Goal: Book appointment/travel/reservation

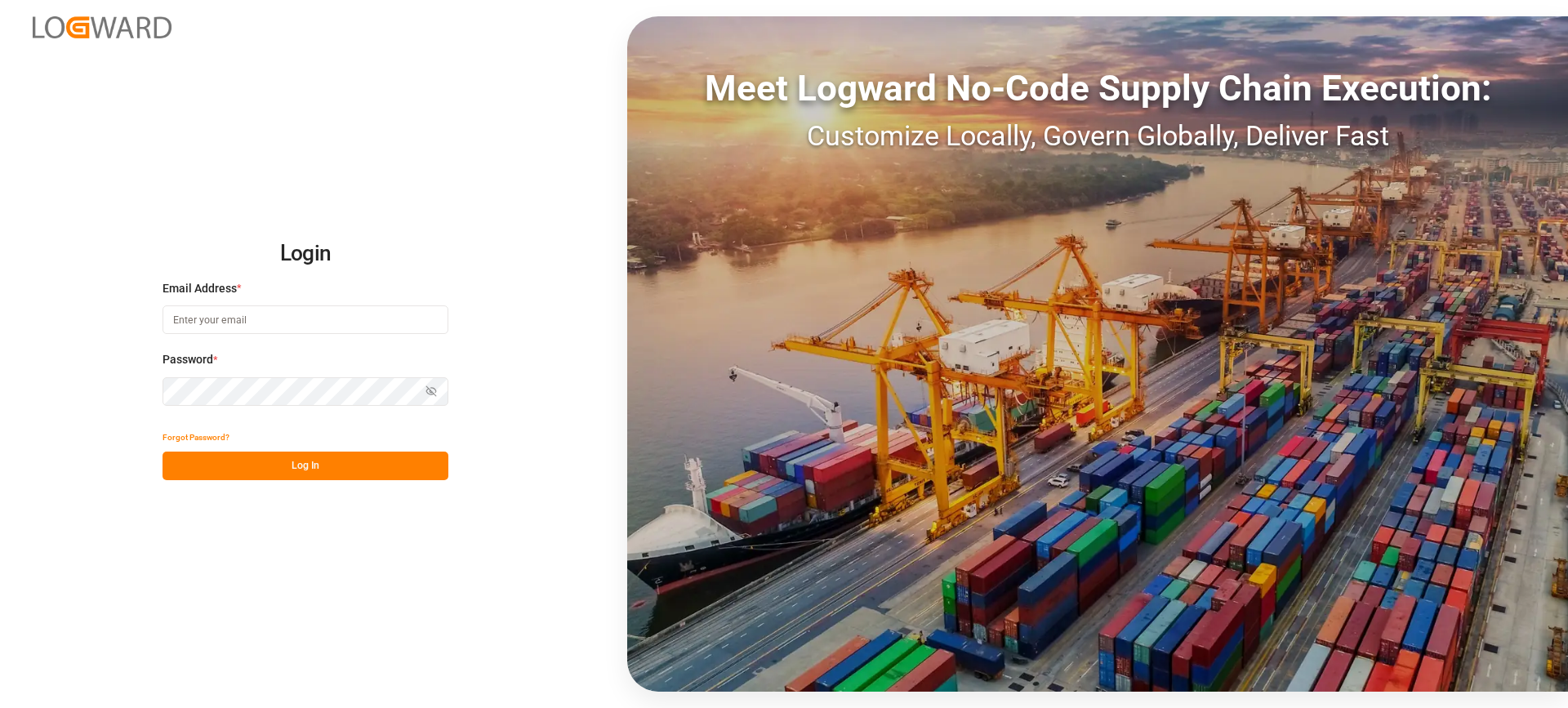
type input "[EMAIL_ADDRESS][PERSON_NAME][DOMAIN_NAME]"
click at [347, 473] on button "Log In" at bounding box center [305, 465] width 286 height 29
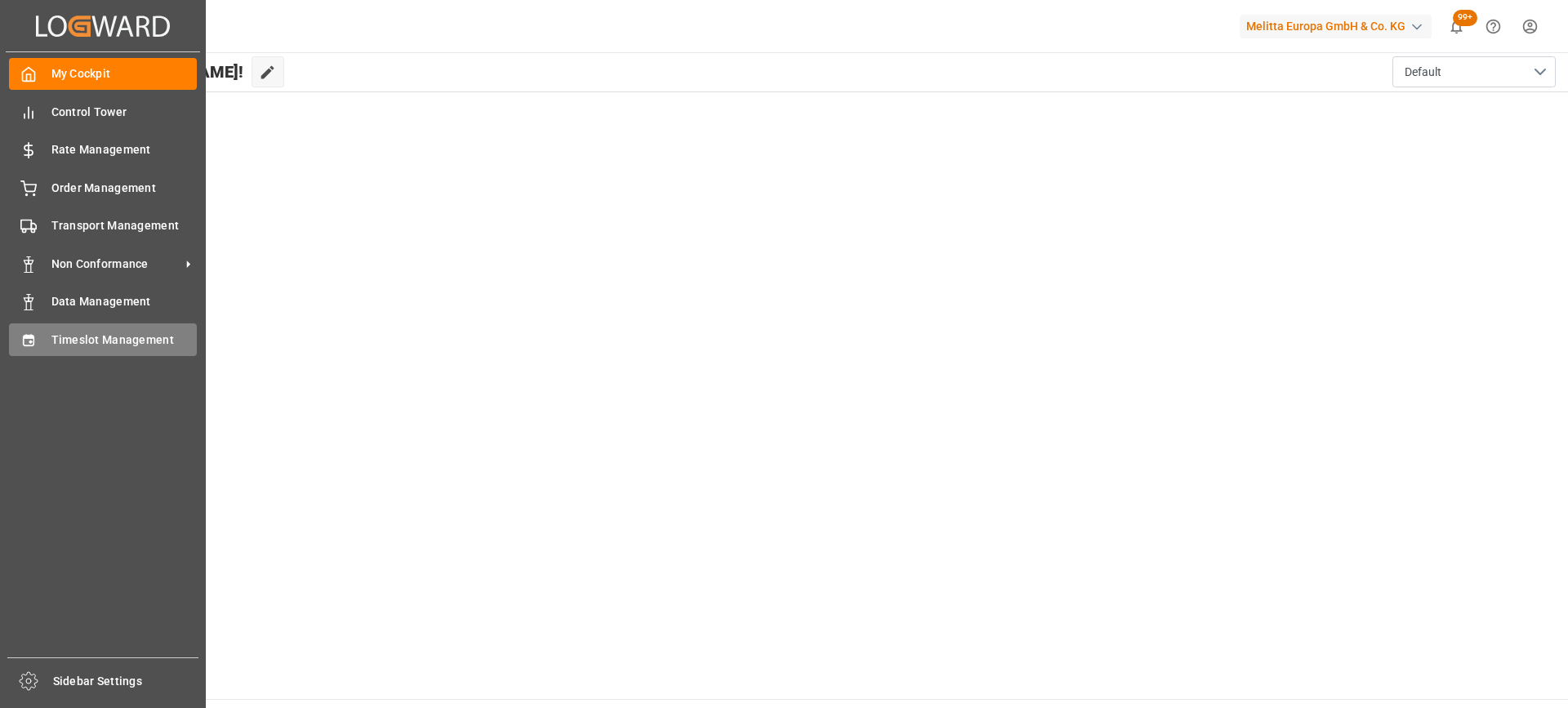
click at [52, 340] on span "Timeslot Management" at bounding box center [125, 340] width 147 height 17
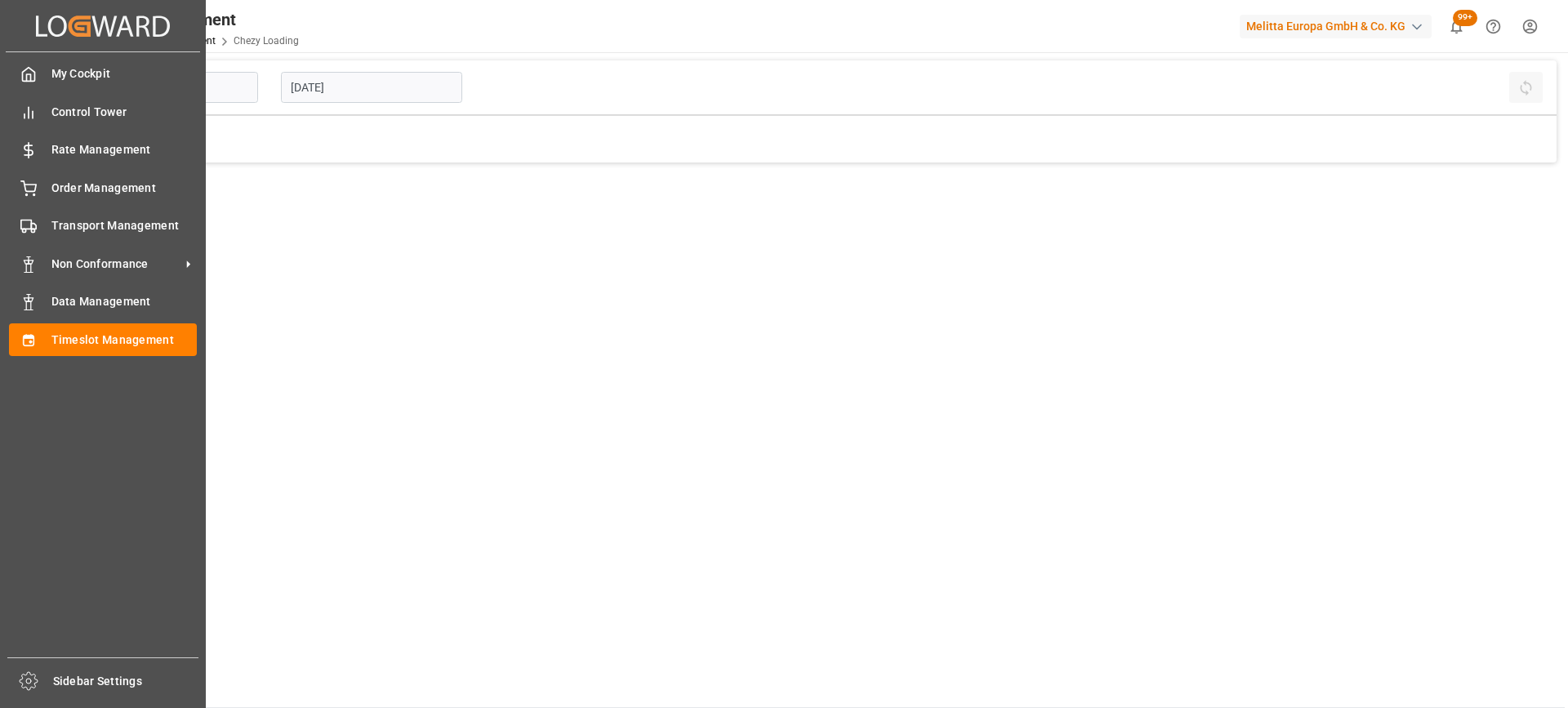
type input "Chezy Loading"
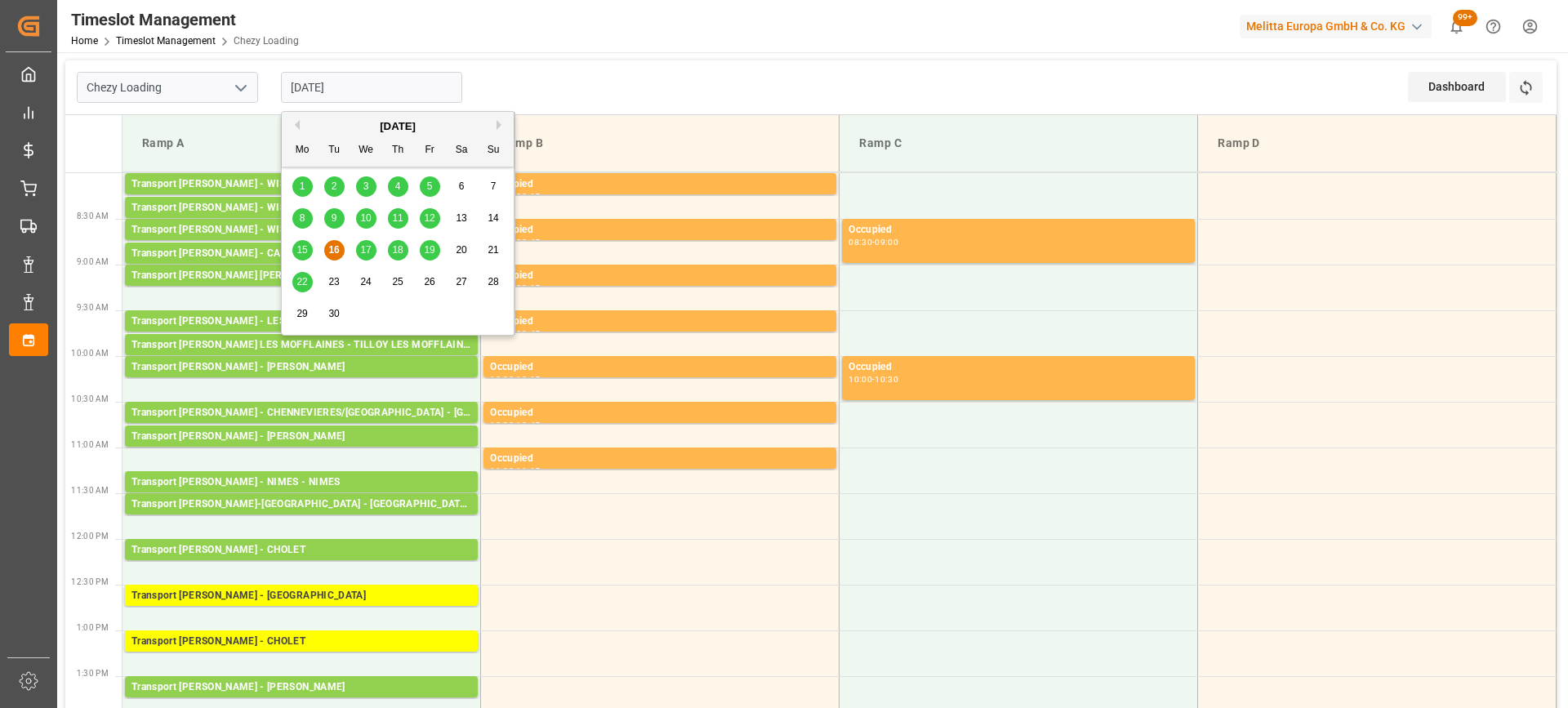
click at [397, 88] on input "[DATE]" at bounding box center [371, 87] width 181 height 31
click at [363, 254] on span "17" at bounding box center [365, 251] width 11 height 12
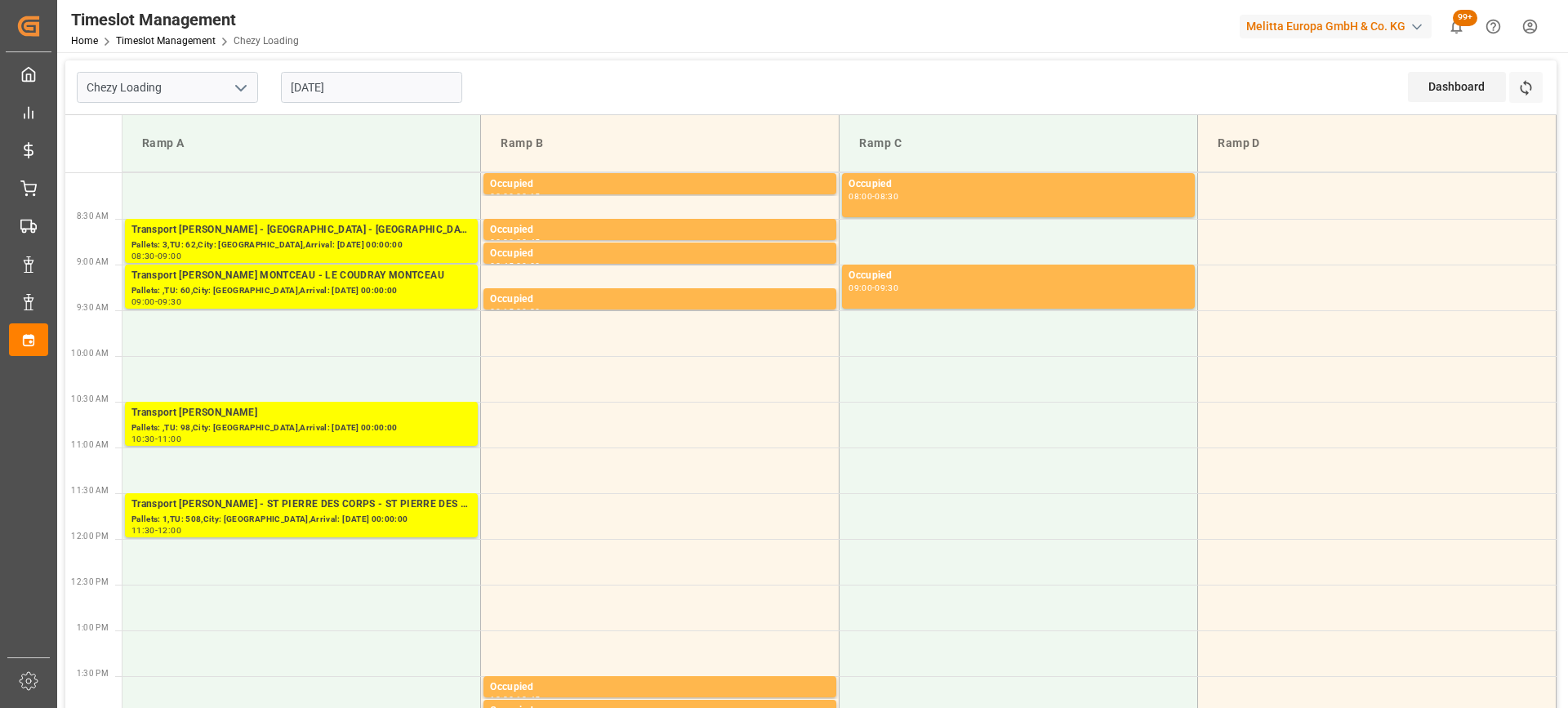
click at [407, 84] on input "[DATE]" at bounding box center [371, 87] width 181 height 31
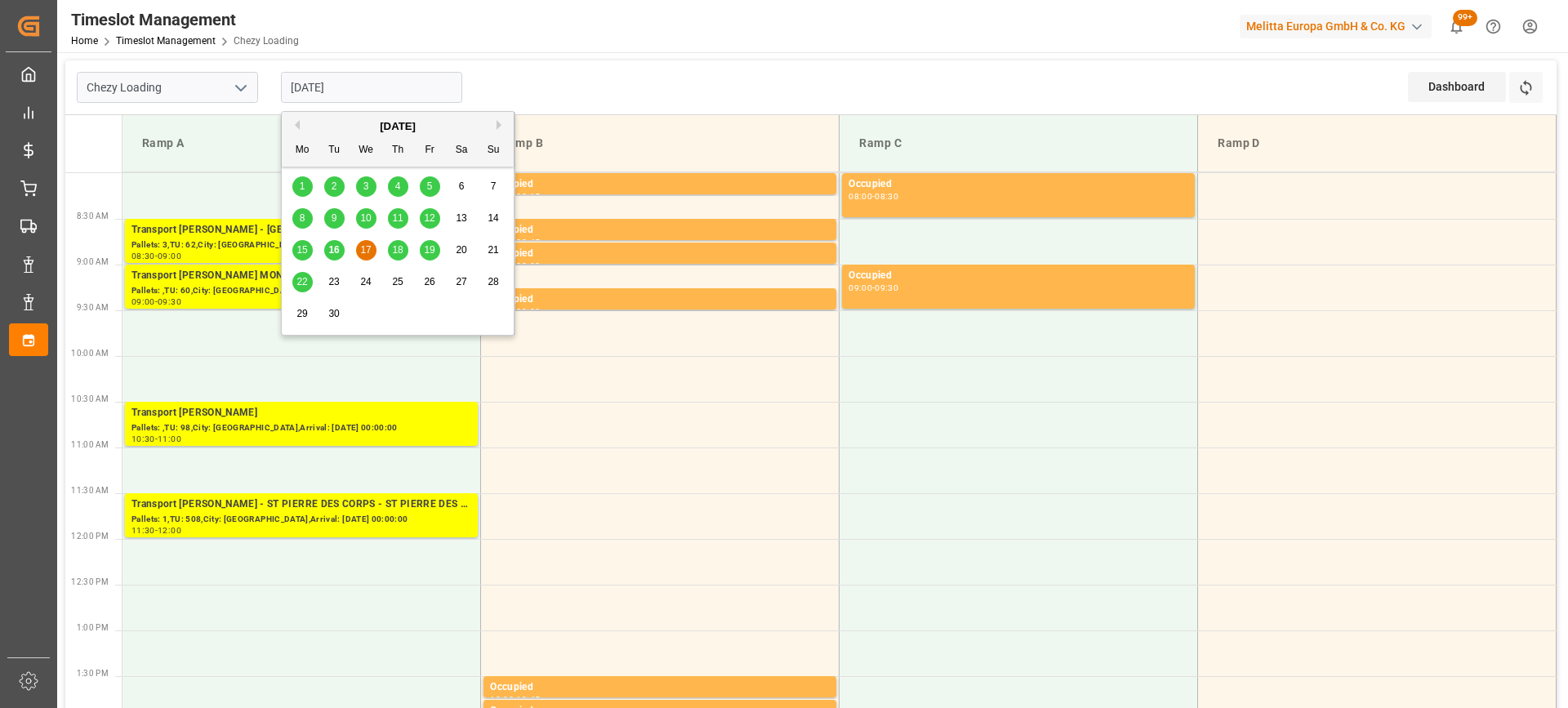
click at [400, 254] on span "18" at bounding box center [397, 251] width 11 height 12
type input "[DATE]"
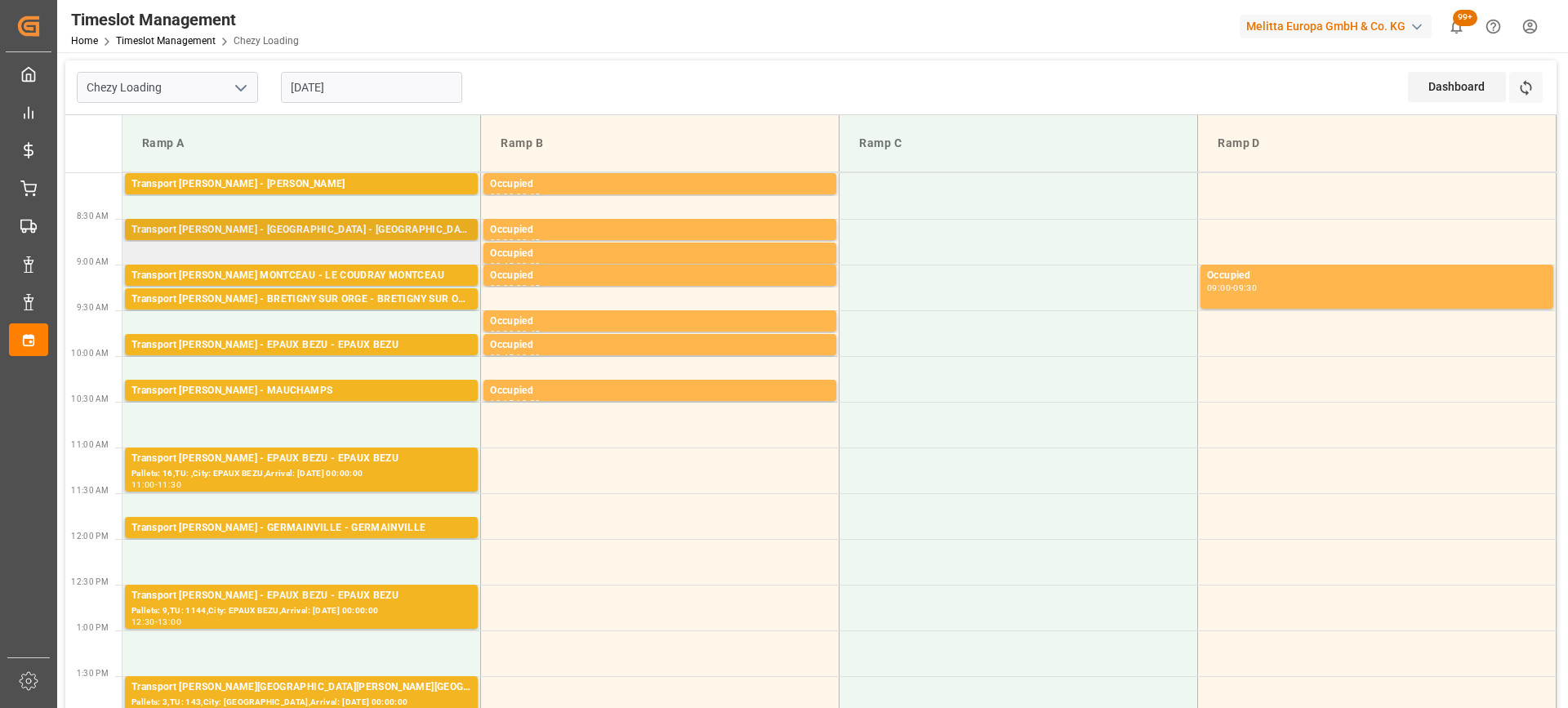
click at [338, 227] on div "Transport [PERSON_NAME] - [GEOGRAPHIC_DATA] - [GEOGRAPHIC_DATA]" at bounding box center [301, 230] width 340 height 17
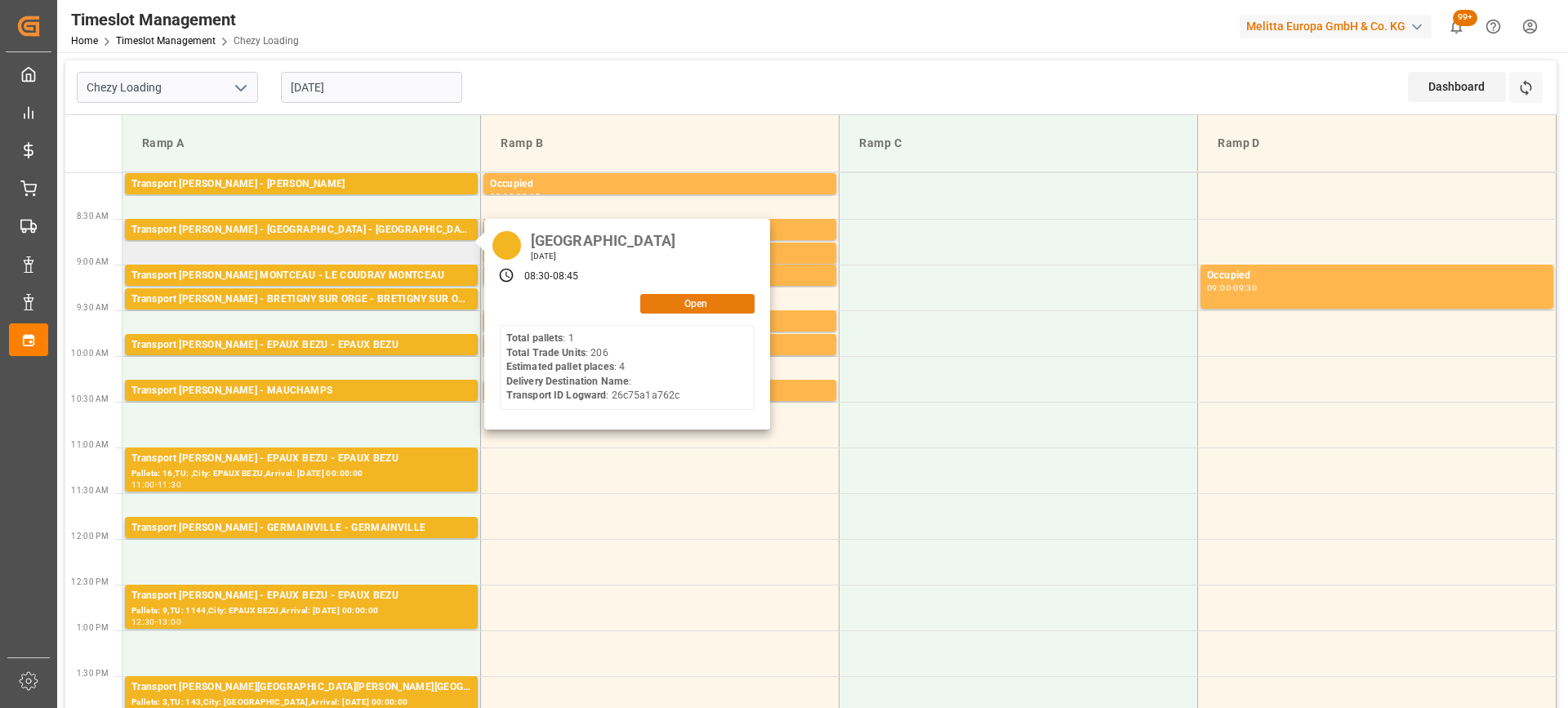
click at [725, 299] on button "Open" at bounding box center [698, 304] width 115 height 20
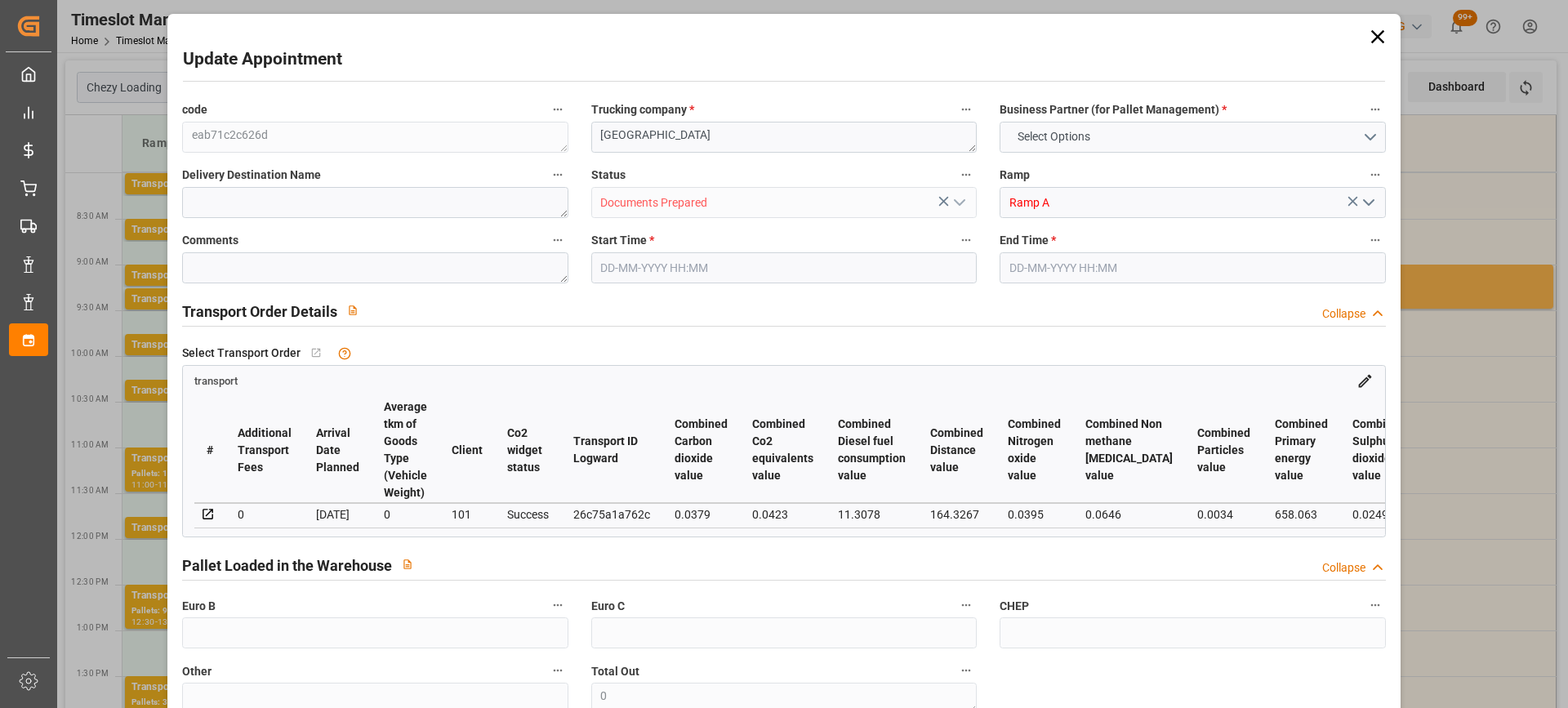
type input "4"
type input "154.01"
type input "0"
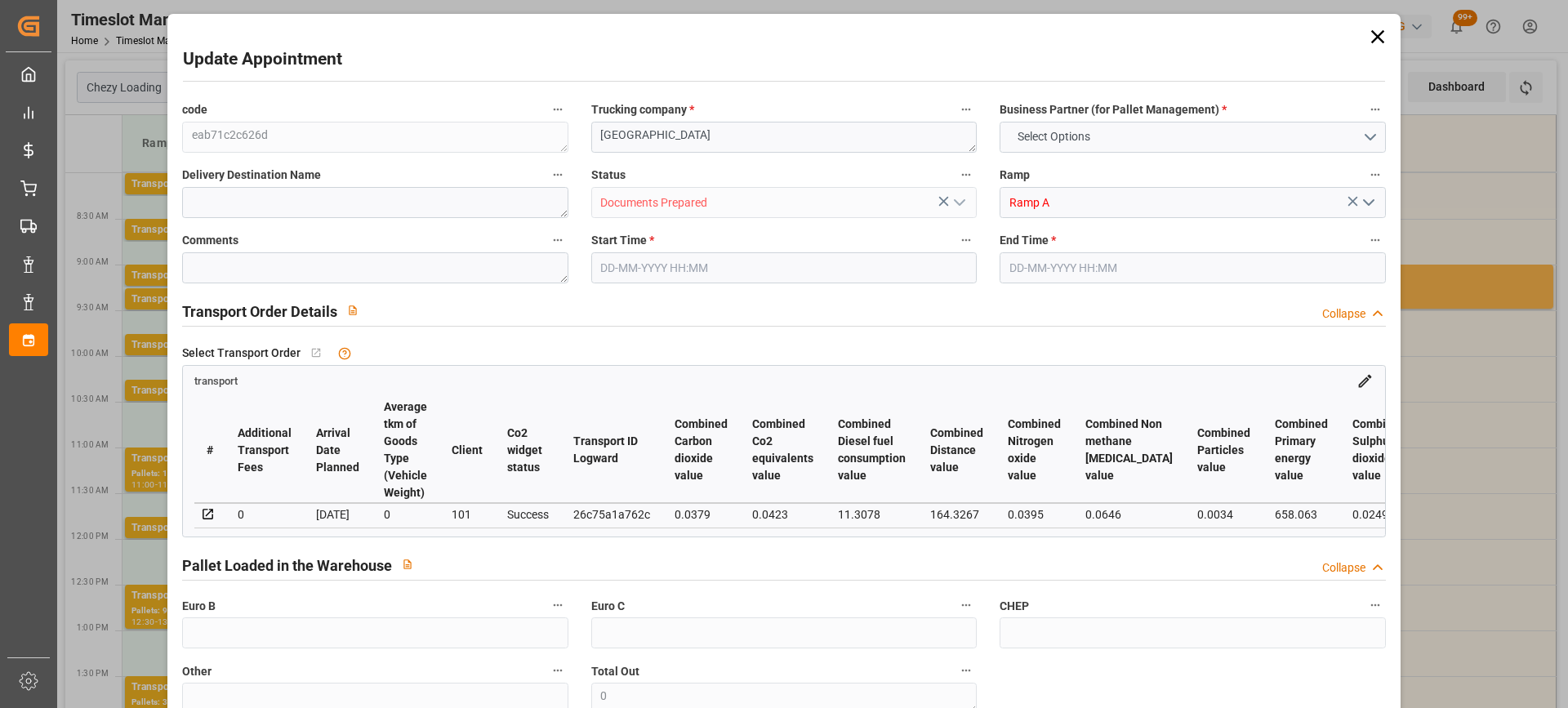
type input "148.8045"
type input "-5.2055"
type input "0"
type input "390.041"
type input "741.452"
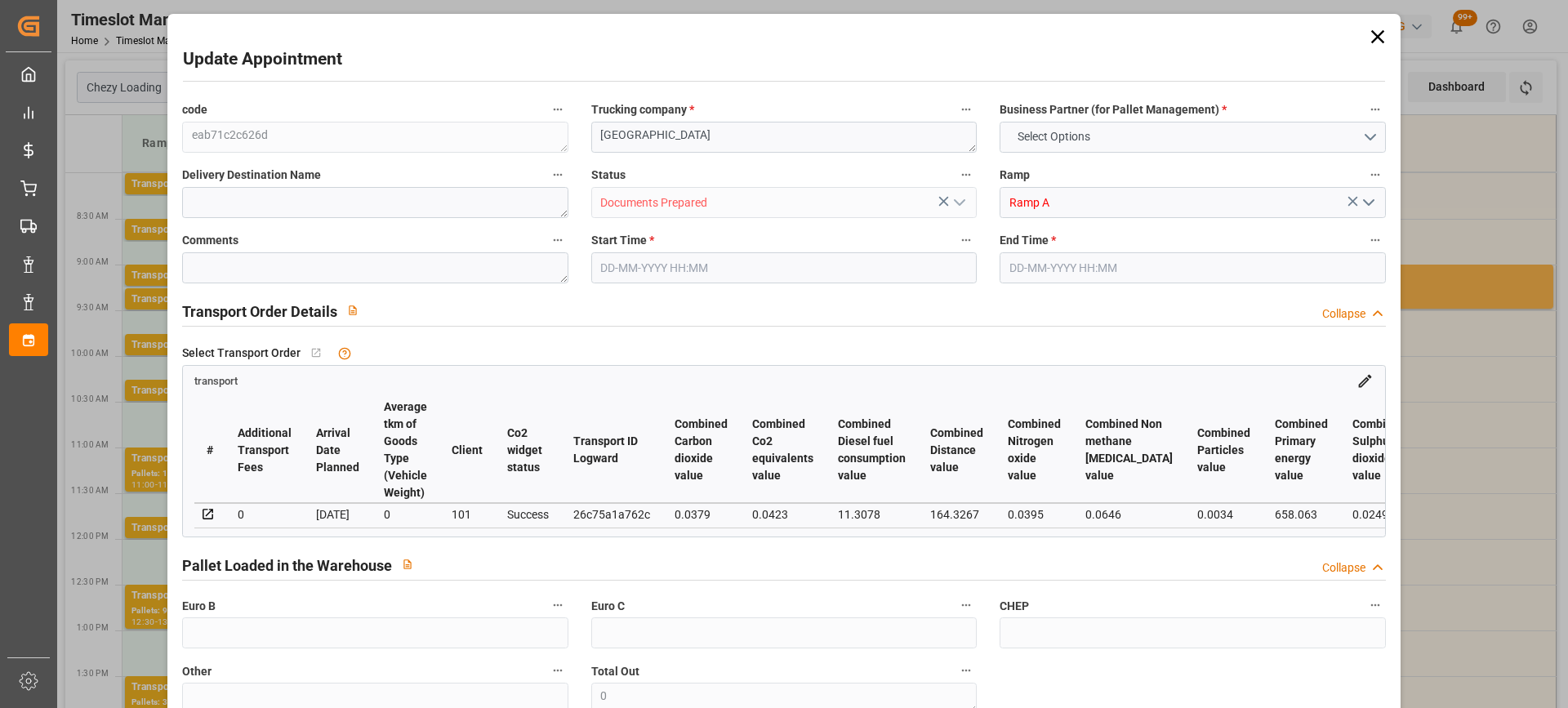
type input "2416.281"
type input "80"
type input "1"
type input "206"
type input "11"
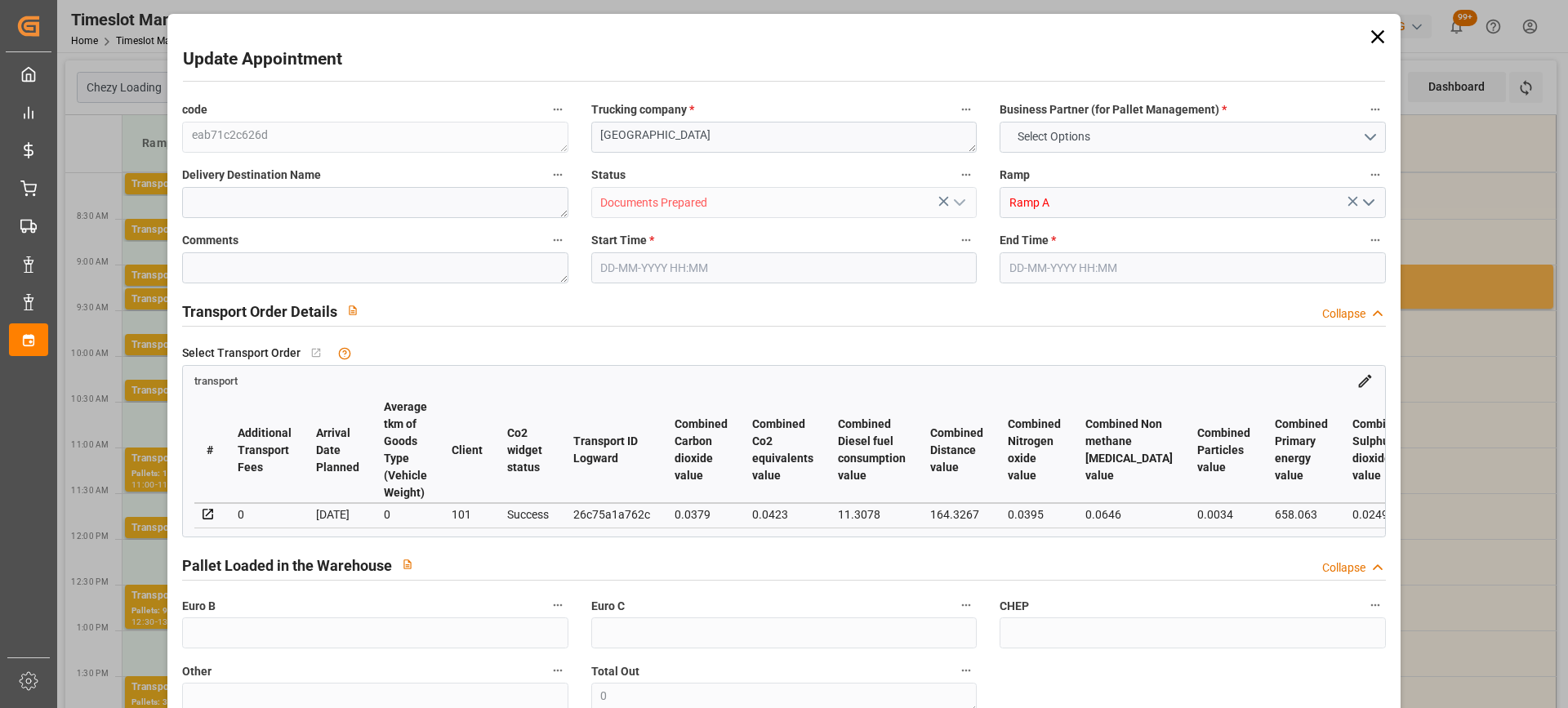
type input "101"
type input "483.98"
type input "0"
type input "4710.8598"
type input "0"
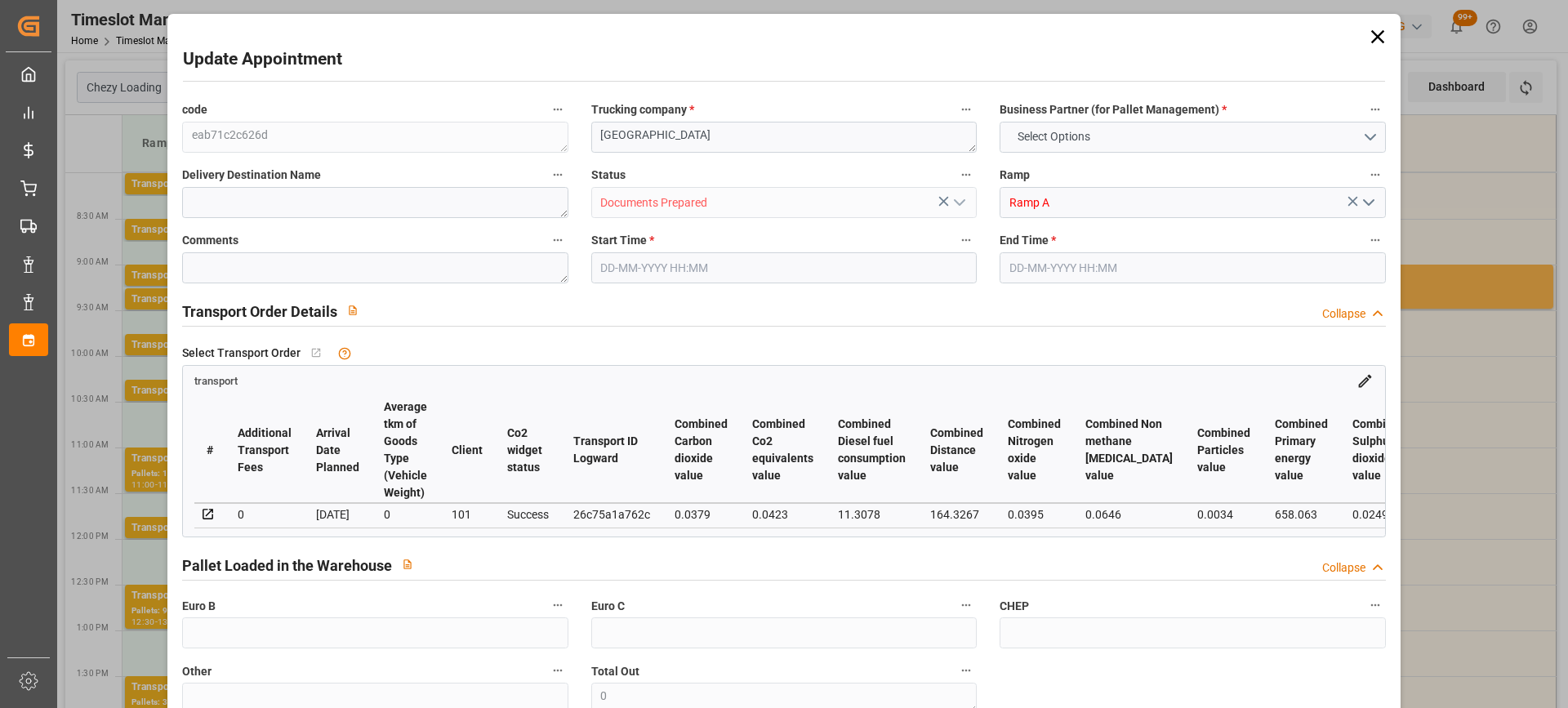
type input "0"
type input "21"
type input "35"
type input "[DATE] 08:30"
type input "[DATE] 08:45"
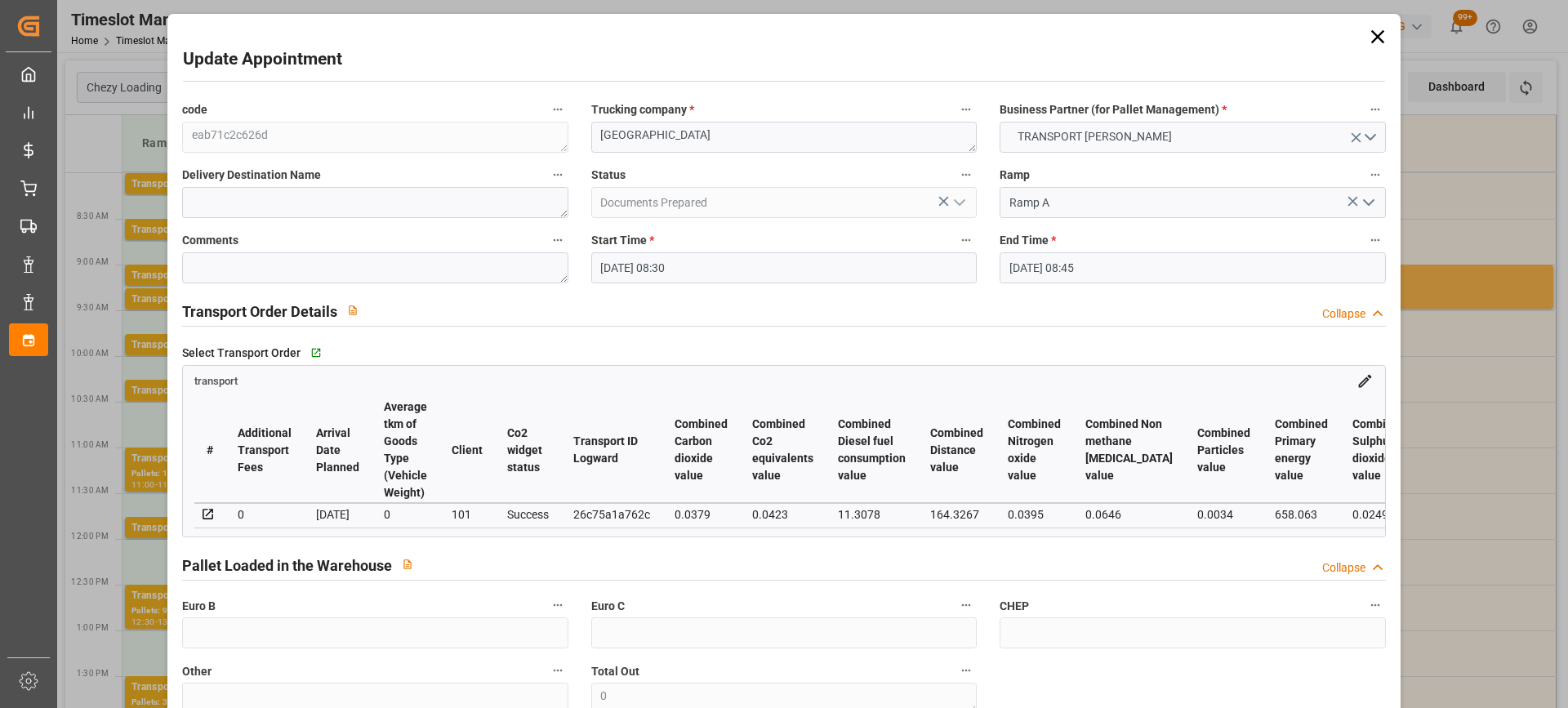
type input "[DATE] 13:12"
type input "[DATE] 11:42"
type input "[DATE]"
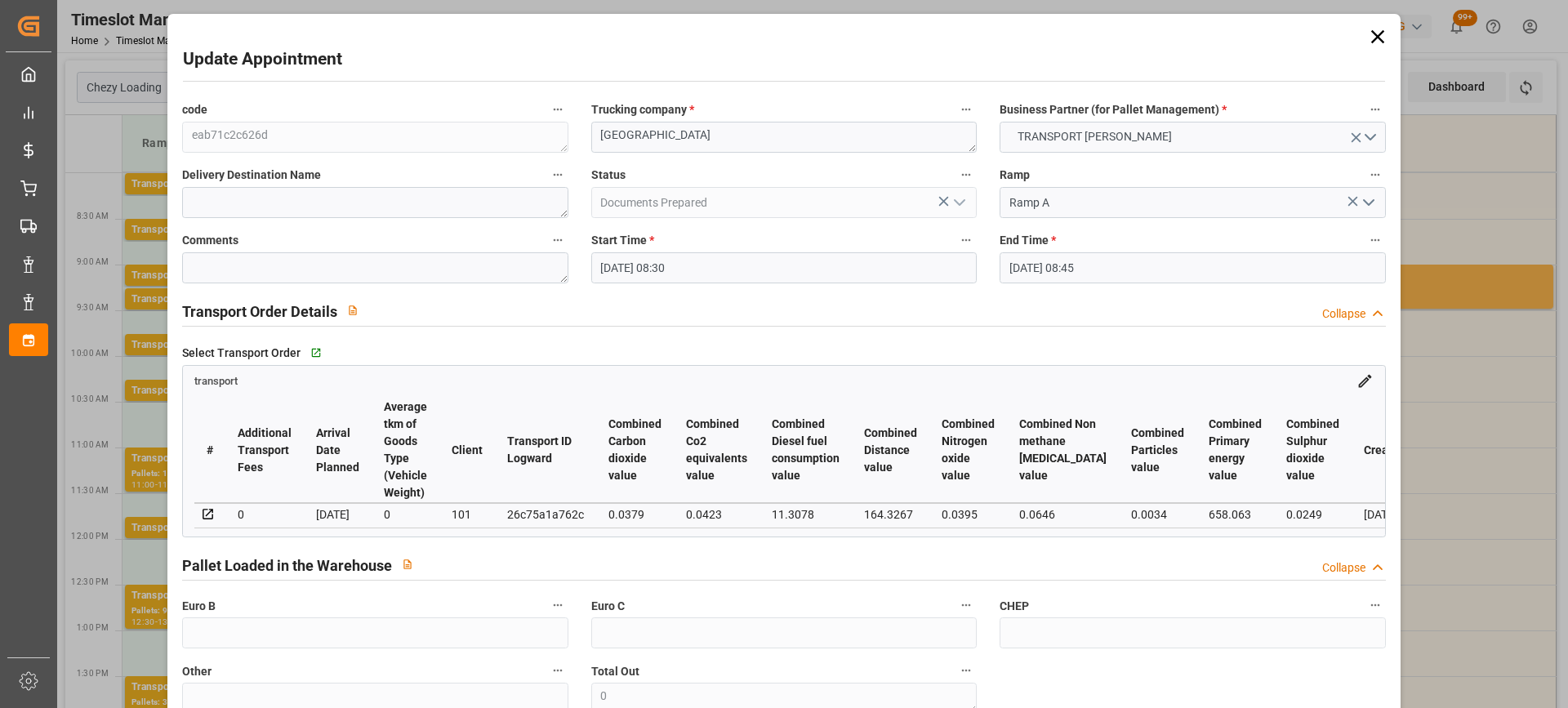
click at [747, 261] on input "[DATE] 08:30" at bounding box center [783, 267] width 385 height 31
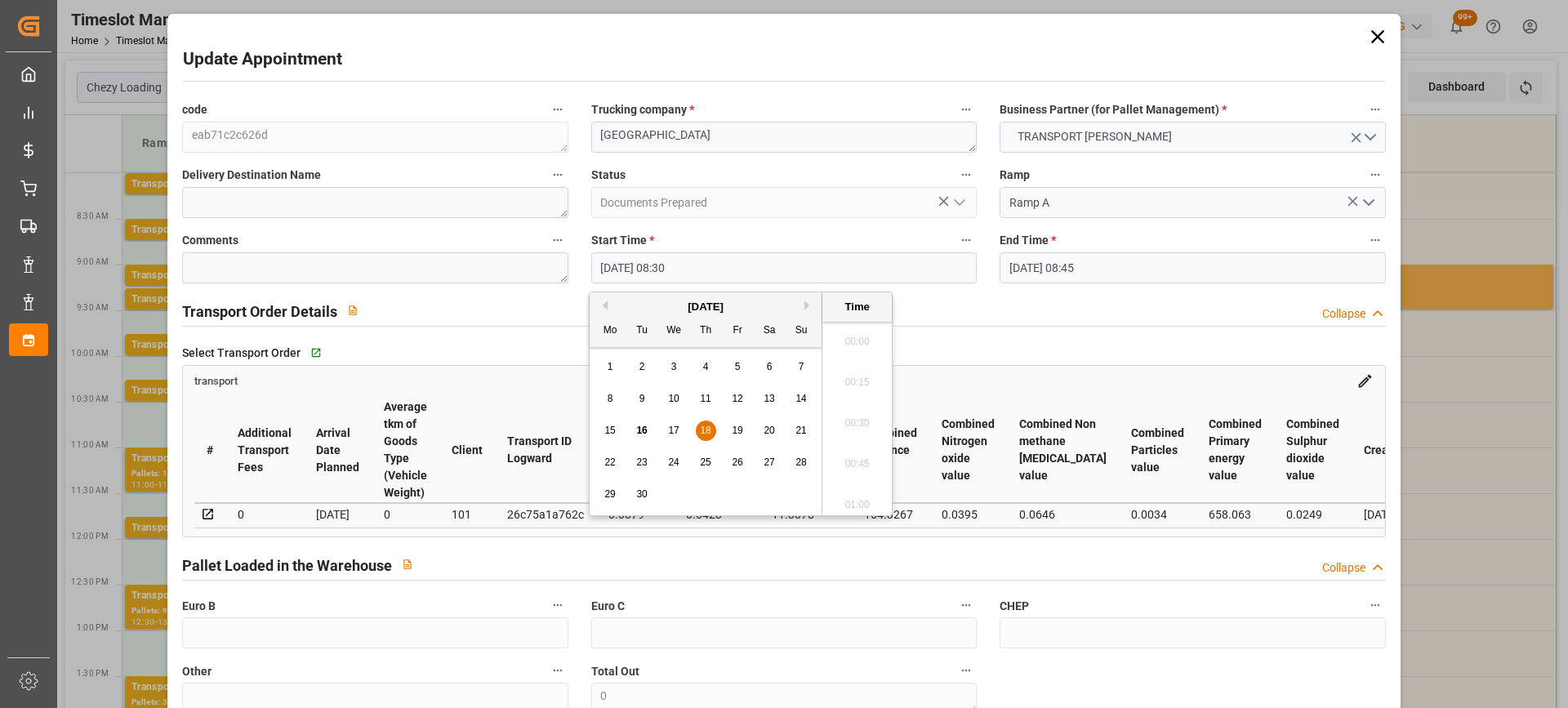
scroll to position [1313, 0]
click at [679, 427] on div "17" at bounding box center [674, 432] width 21 height 20
click at [855, 403] on li "12:30" at bounding box center [857, 393] width 69 height 41
type input "[DATE] 12:30"
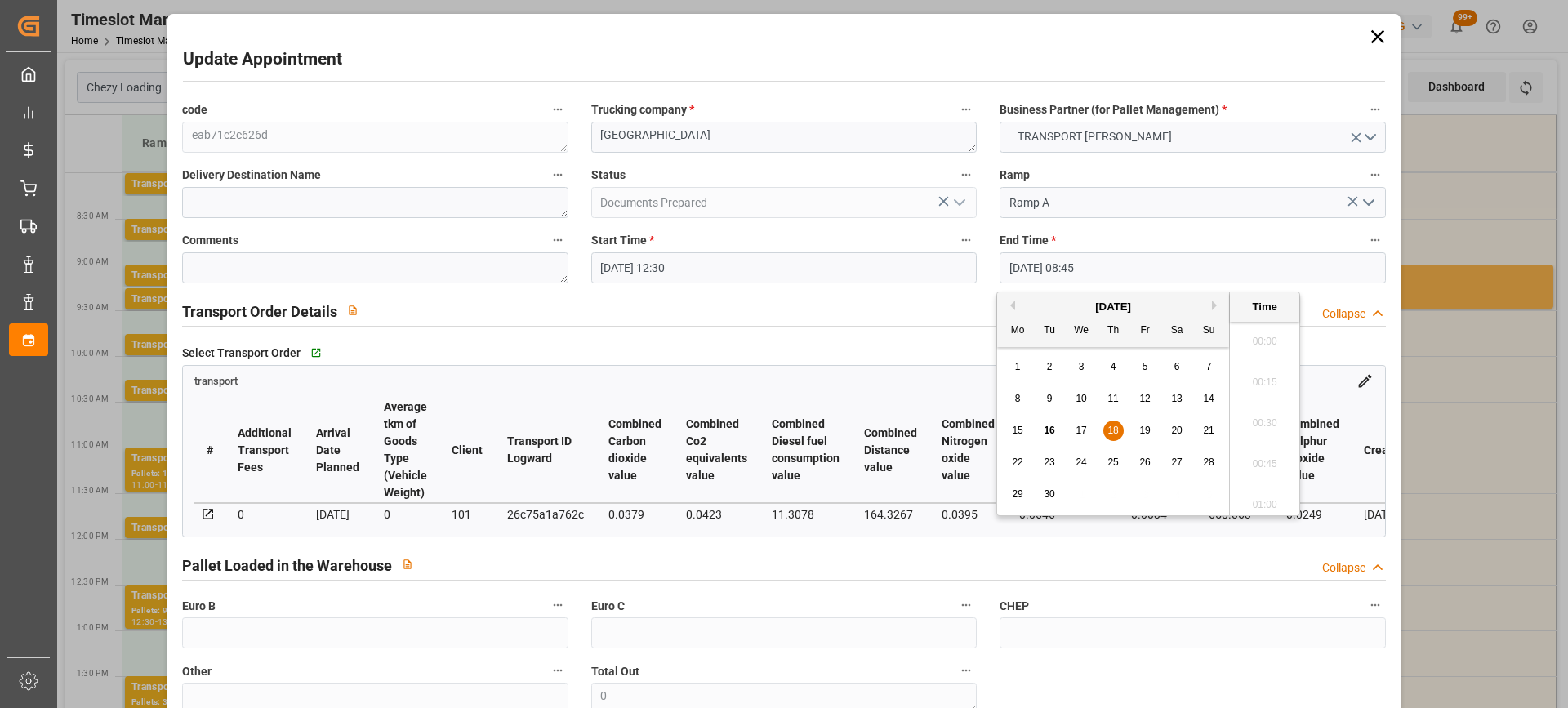
click at [1117, 261] on input "[DATE] 08:45" at bounding box center [1192, 267] width 385 height 31
click at [1076, 426] on span "17" at bounding box center [1081, 431] width 11 height 12
click at [1267, 430] on li "13:00" at bounding box center [1265, 434] width 69 height 41
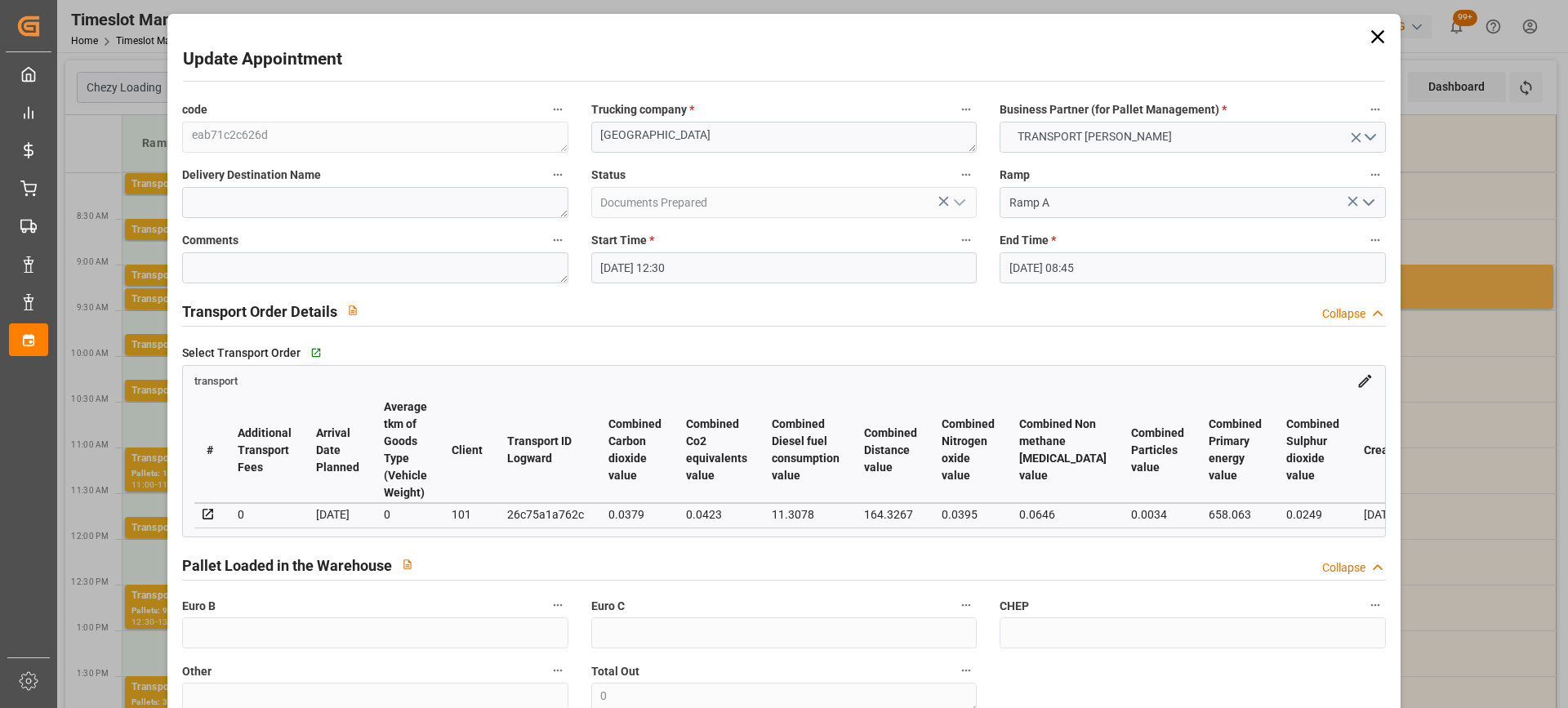
type input "[DATE] 13:00"
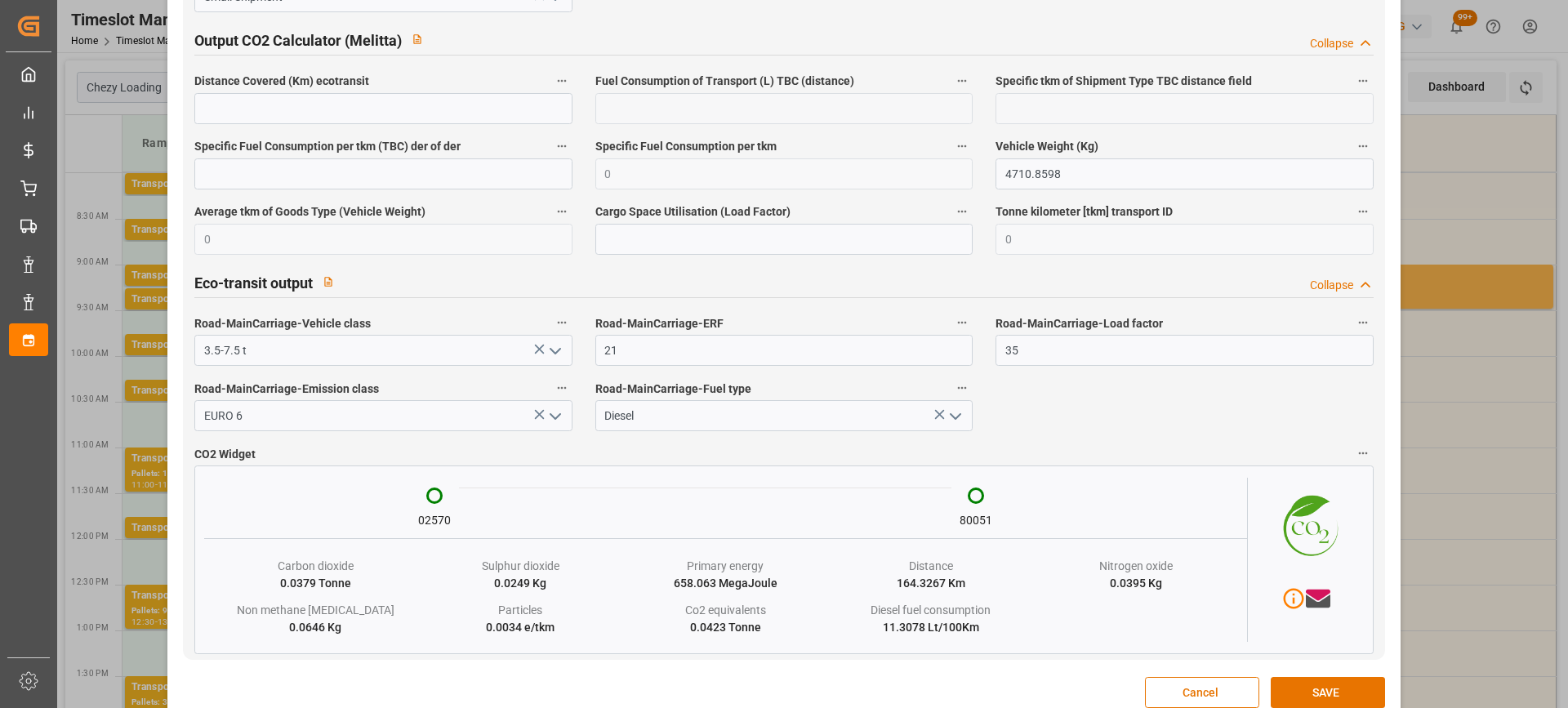
scroll to position [2737, 0]
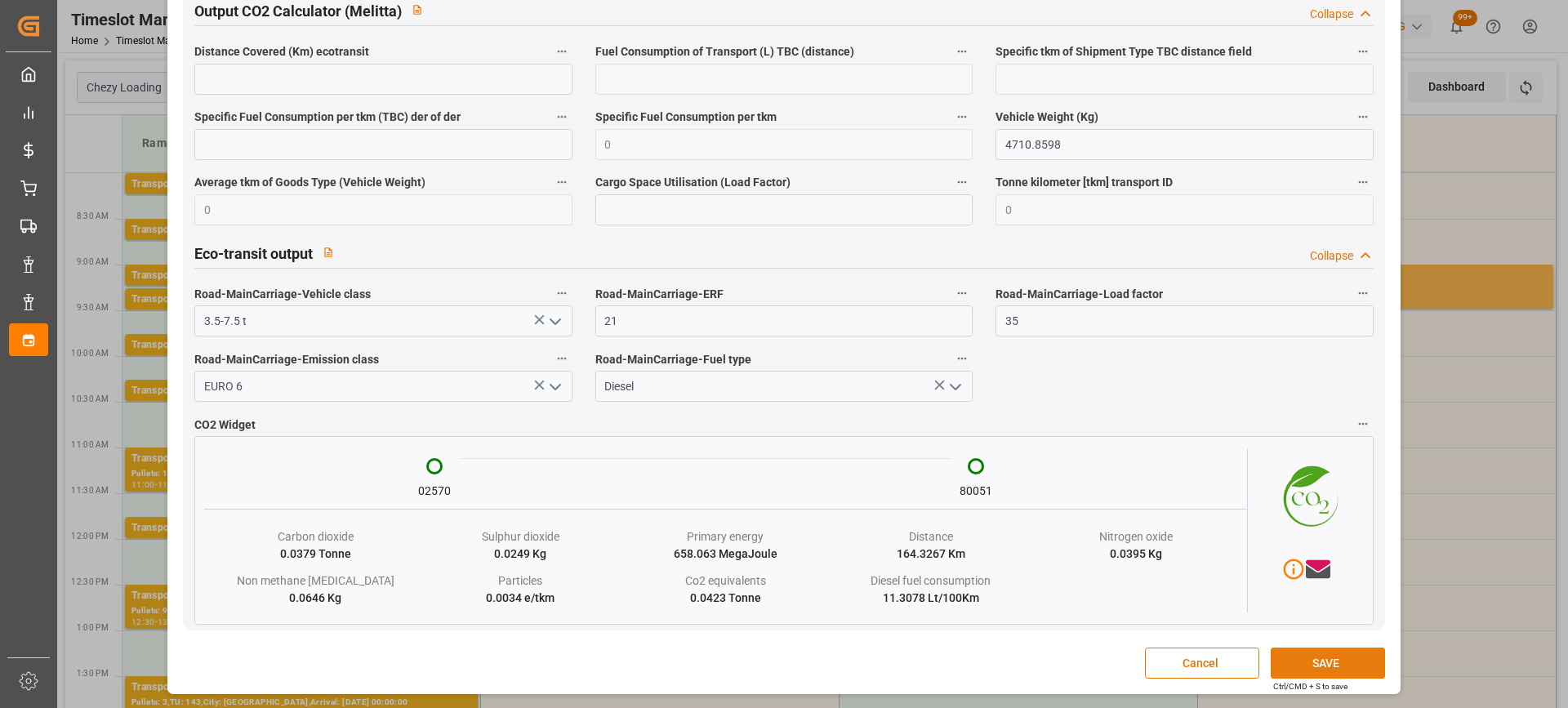
click at [1325, 659] on button "SAVE" at bounding box center [1328, 662] width 115 height 31
